Goal: Contribute content: Add original content to the website for others to see

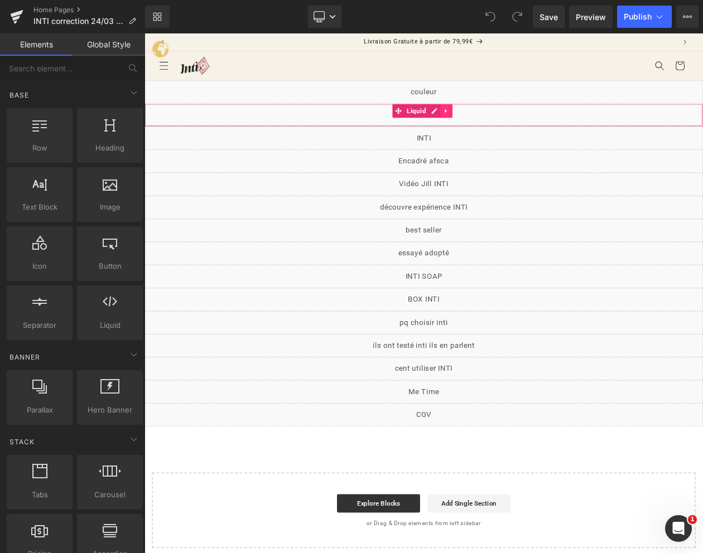
click at [506, 130] on icon at bounding box center [509, 127] width 8 height 8
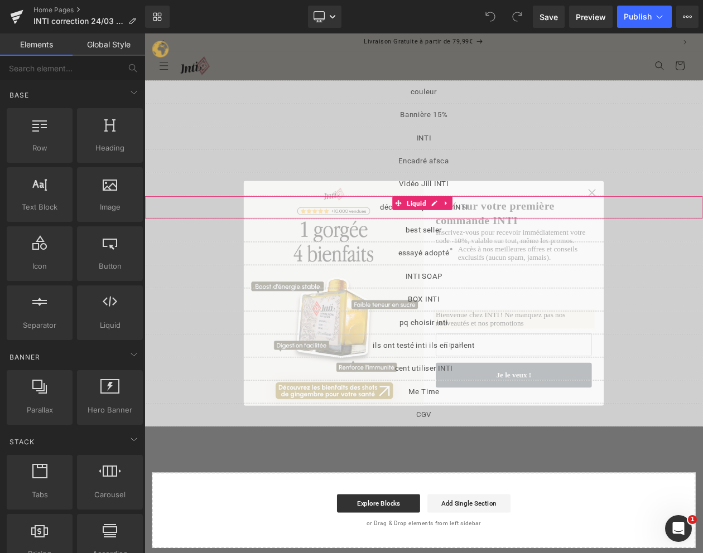
click at [676, 225] on div "Liquid" at bounding box center [481, 216] width 675 height 28
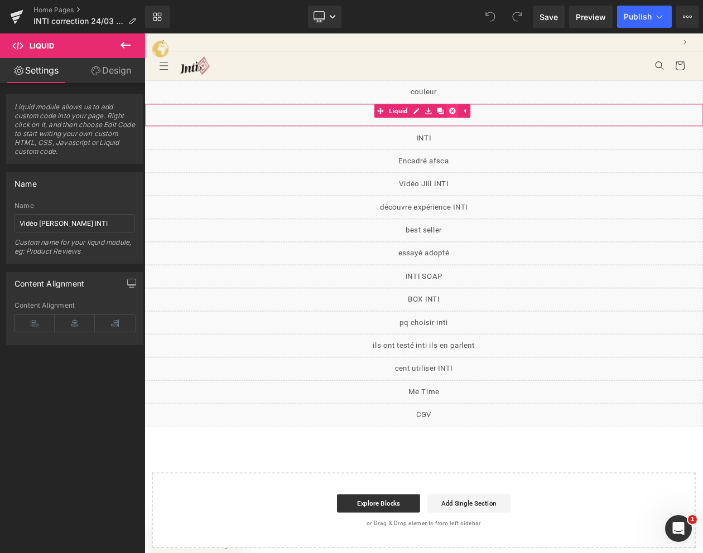
scroll to position [0, 607]
click at [486, 128] on icon at bounding box center [488, 127] width 8 height 8
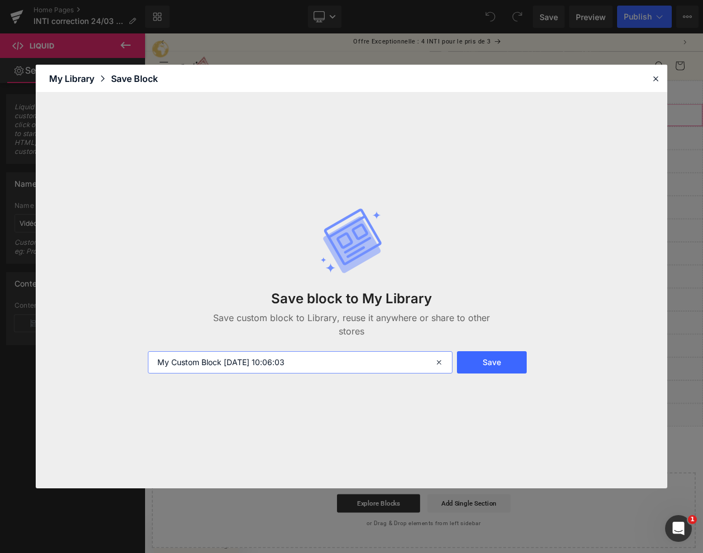
drag, startPoint x: 351, startPoint y: 361, endPoint x: 123, endPoint y: 365, distance: 228.7
click at [123, 365] on div "Save block to My Library Save custom block to Library, reuse it anywhere or sha…" at bounding box center [351, 291] width 631 height 396
type input "bannière 15%"
click at [491, 364] on button "Save" at bounding box center [492, 362] width 70 height 22
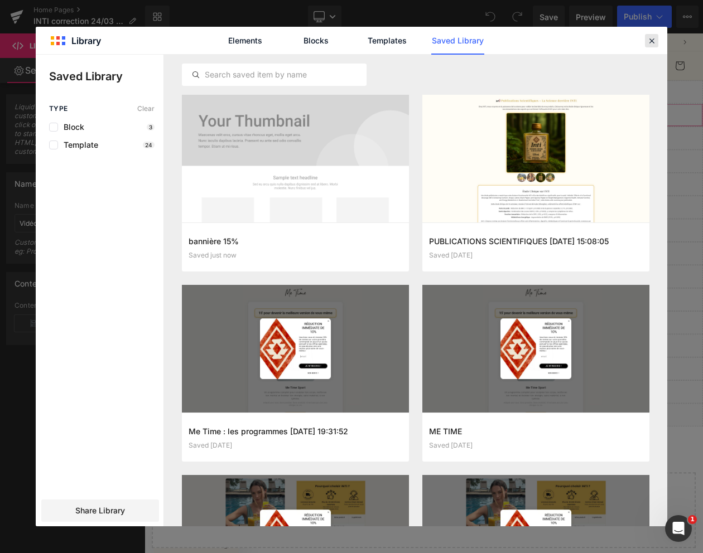
click at [653, 38] on icon at bounding box center [651, 41] width 10 height 10
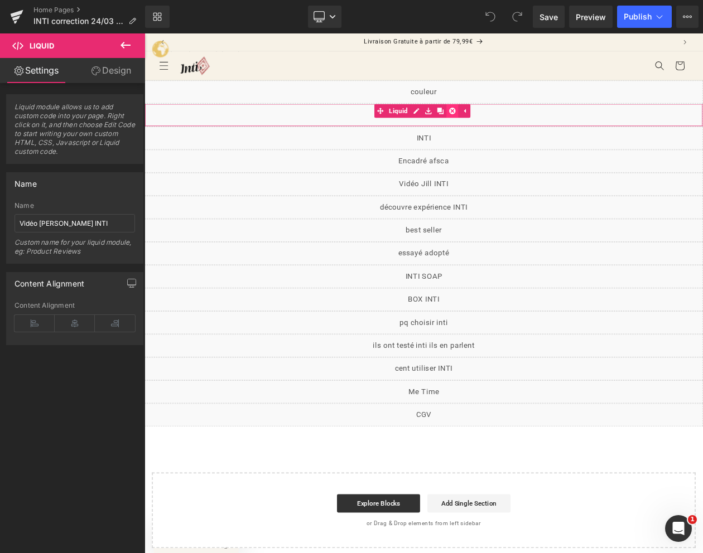
click at [516, 128] on icon at bounding box center [517, 127] width 8 height 8
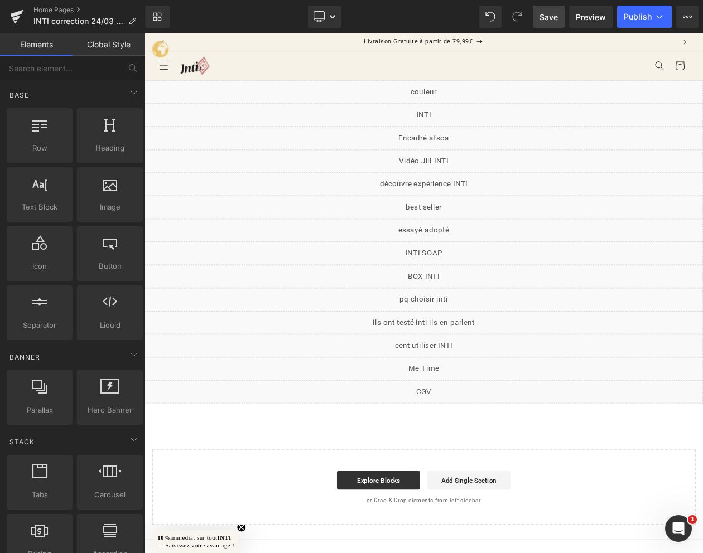
click at [554, 18] on span "Save" at bounding box center [548, 17] width 18 height 12
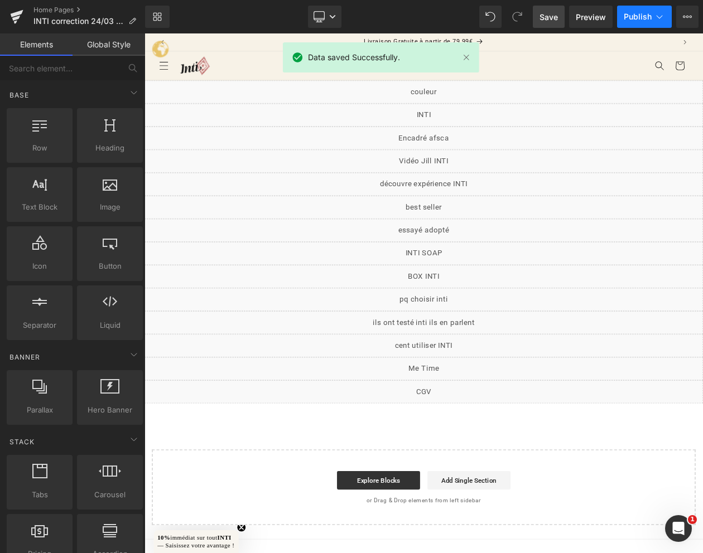
click at [641, 21] on button "Publish" at bounding box center [644, 17] width 55 height 22
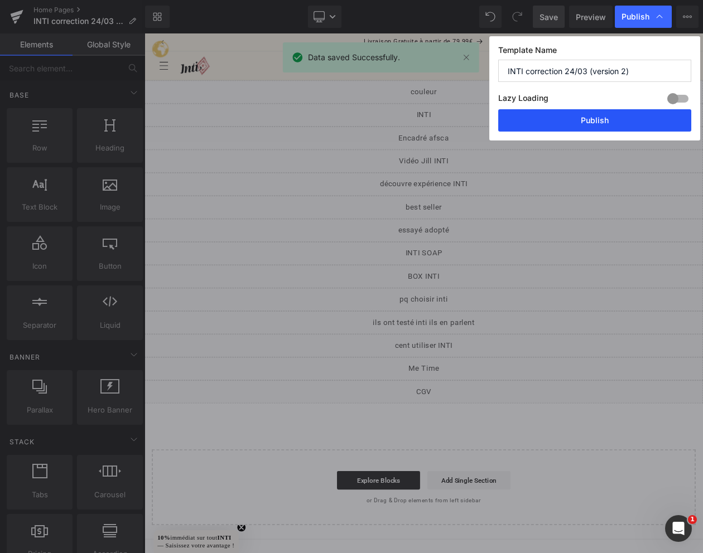
click at [588, 117] on button "Publish" at bounding box center [594, 120] width 193 height 22
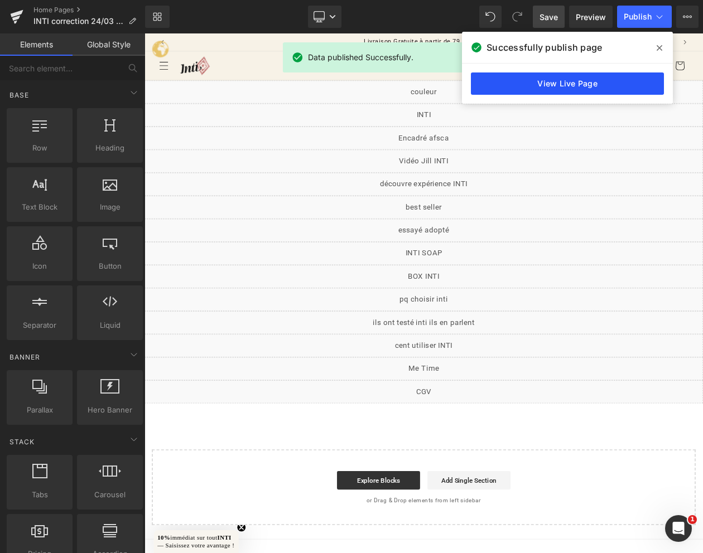
click at [571, 80] on link "View Live Page" at bounding box center [567, 84] width 193 height 22
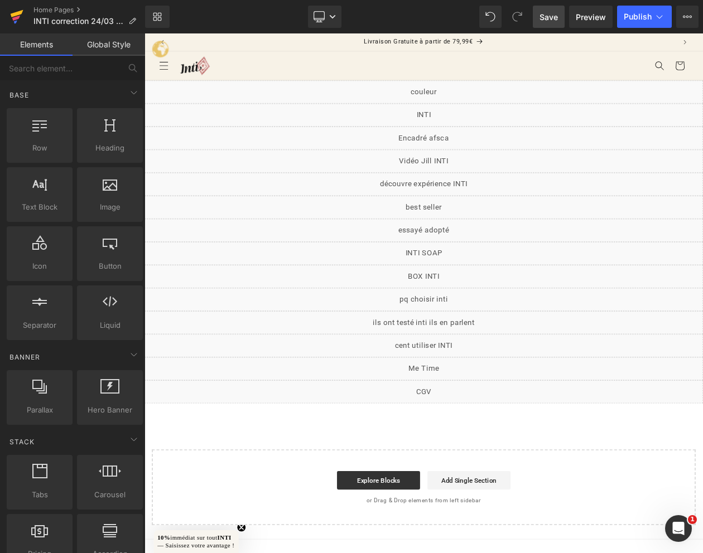
click at [18, 19] on icon at bounding box center [16, 17] width 13 height 28
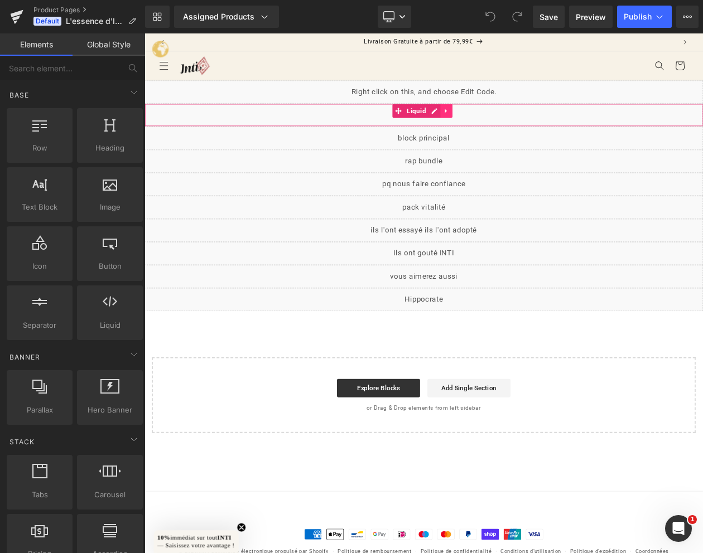
click at [508, 127] on icon at bounding box center [509, 127] width 2 height 5
click at [515, 128] on icon at bounding box center [517, 127] width 8 height 8
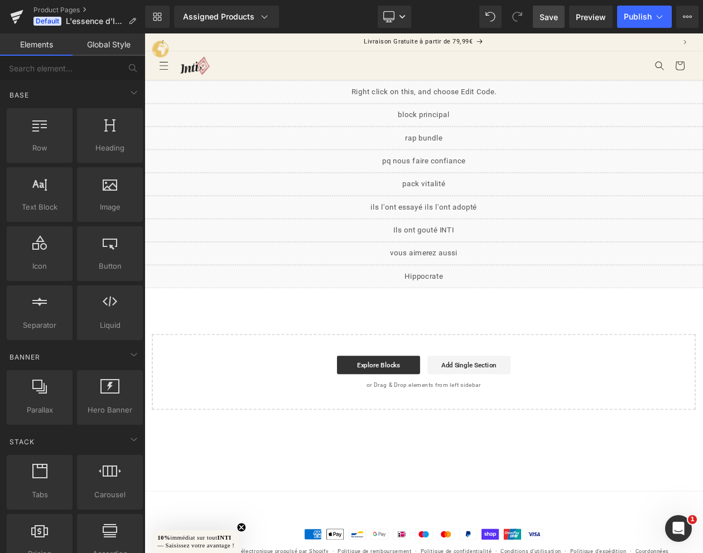
click at [552, 16] on span "Save" at bounding box center [548, 17] width 18 height 12
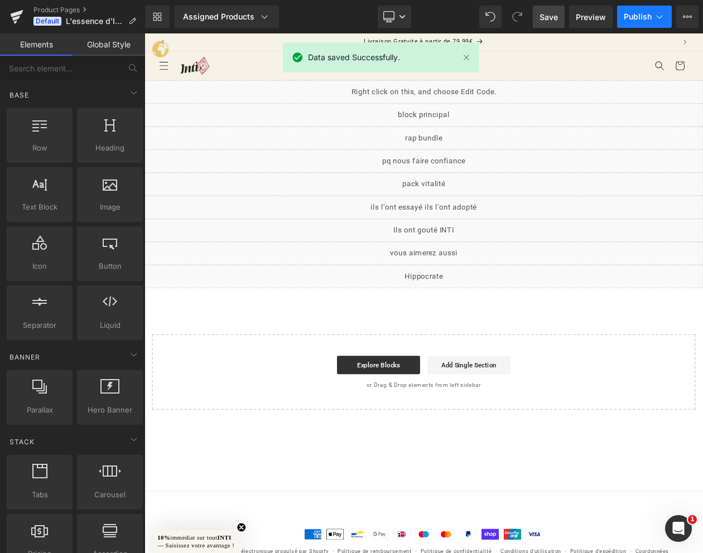
click at [634, 18] on span "Publish" at bounding box center [638, 16] width 28 height 9
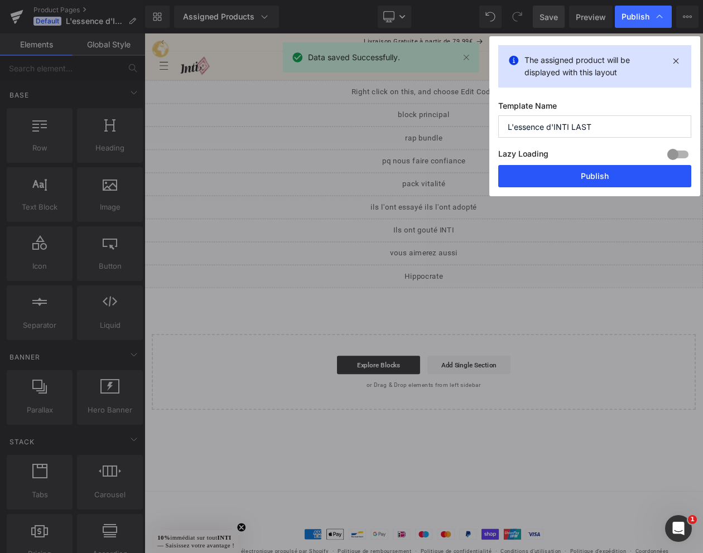
click at [568, 185] on button "Publish" at bounding box center [594, 176] width 193 height 22
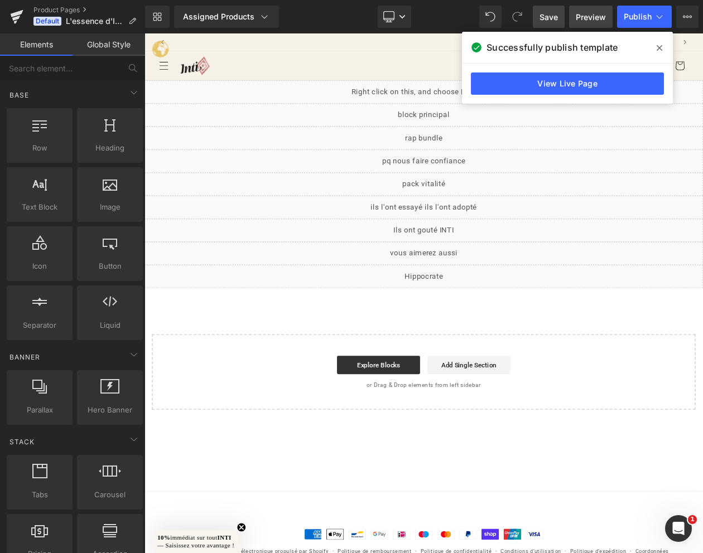
scroll to position [0, 607]
click at [15, 9] on icon at bounding box center [16, 17] width 13 height 28
